Goal: Browse casually: Explore the website without a specific task or goal

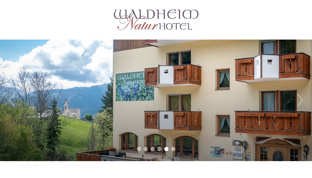
click at [302, 100] on button "Next" at bounding box center [300, 100] width 6 height 13
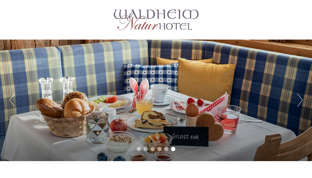
click at [291, 99] on div "Previous Next 1 2 3 4 5 6" at bounding box center [156, 101] width 312 height 122
click at [297, 107] on button "Next" at bounding box center [300, 100] width 6 height 13
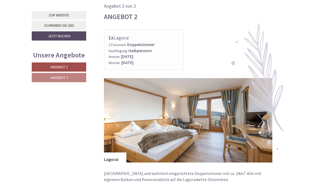
scroll to position [561, 0]
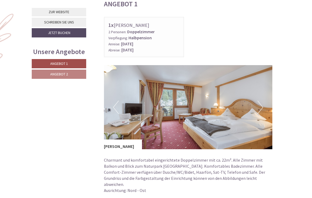
click at [255, 104] on img at bounding box center [188, 107] width 169 height 84
click at [259, 101] on button "Next" at bounding box center [260, 107] width 6 height 13
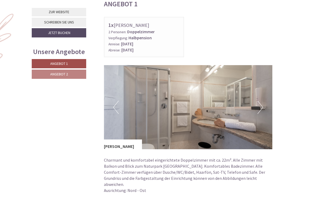
click at [256, 105] on img at bounding box center [188, 107] width 169 height 84
click at [258, 104] on button "Next" at bounding box center [260, 107] width 6 height 13
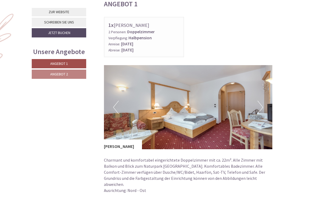
click at [256, 105] on img at bounding box center [188, 107] width 169 height 84
click at [254, 104] on img at bounding box center [188, 107] width 169 height 84
click at [258, 105] on button "Next" at bounding box center [260, 107] width 6 height 13
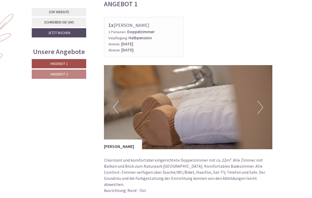
click at [260, 104] on button "Next" at bounding box center [260, 107] width 6 height 13
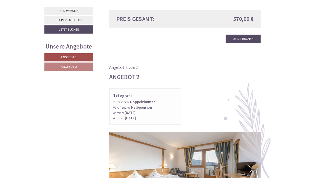
scroll to position [528, 0]
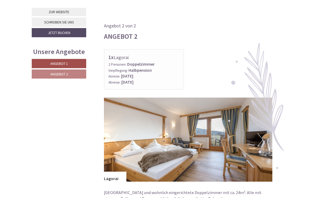
click at [262, 134] on button "Next" at bounding box center [260, 140] width 6 height 13
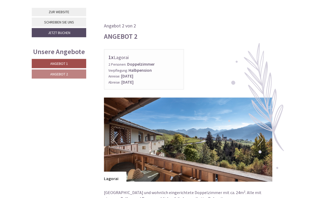
scroll to position [557, 0]
click at [262, 133] on button "Next" at bounding box center [260, 139] width 6 height 13
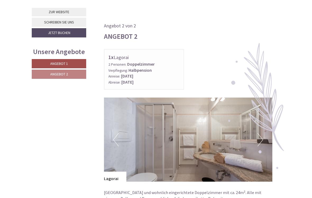
click at [263, 133] on button "Next" at bounding box center [260, 139] width 6 height 13
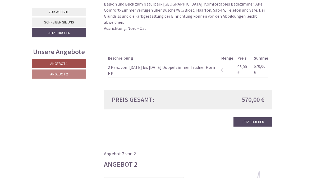
scroll to position [430, 0]
